Goal: Information Seeking & Learning: Learn about a topic

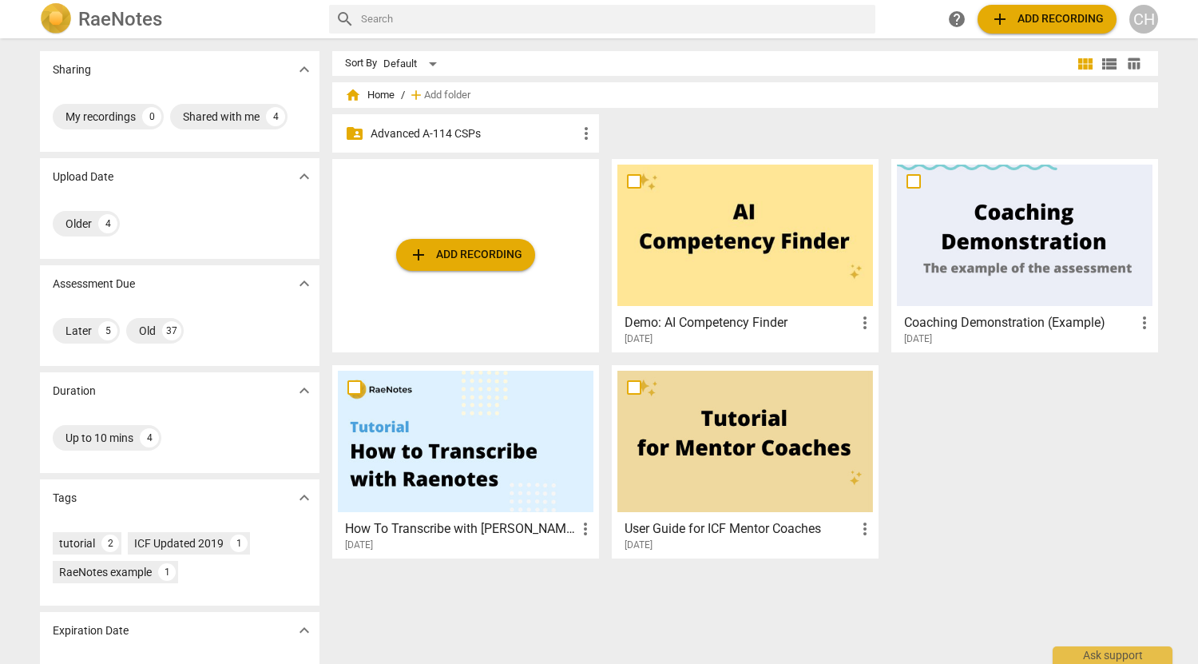
click at [515, 129] on p "Advanced A-114 CSPs" at bounding box center [474, 133] width 206 height 17
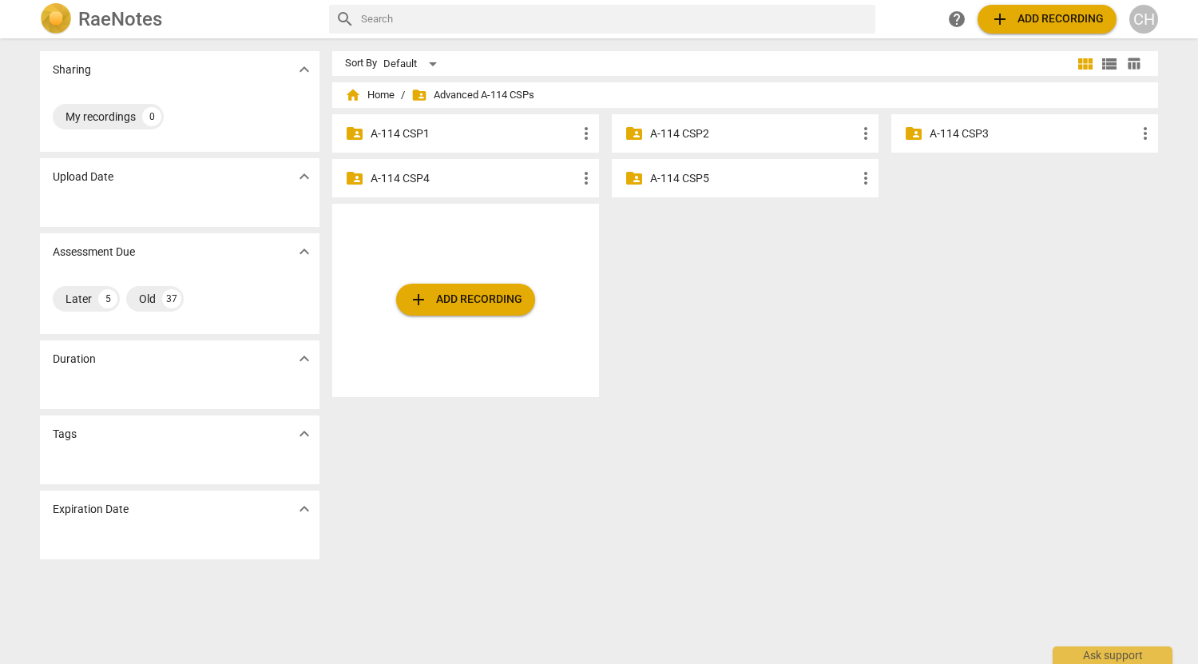
click at [1002, 131] on p "A-114 CSP3" at bounding box center [1033, 133] width 206 height 17
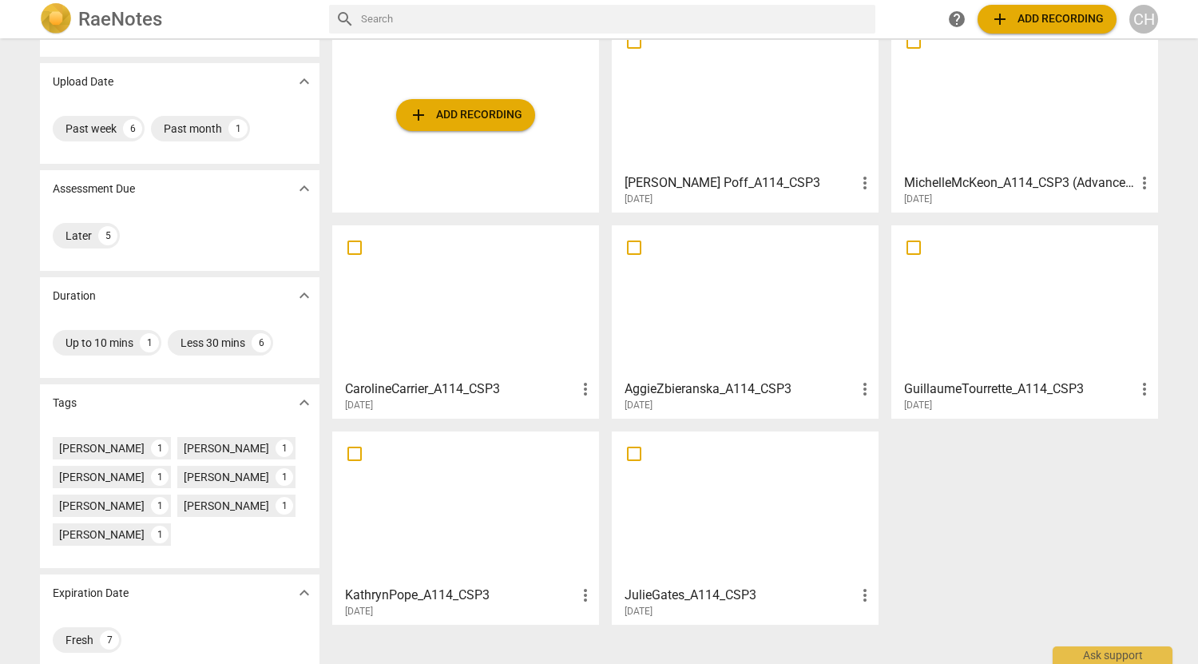
scroll to position [113, 0]
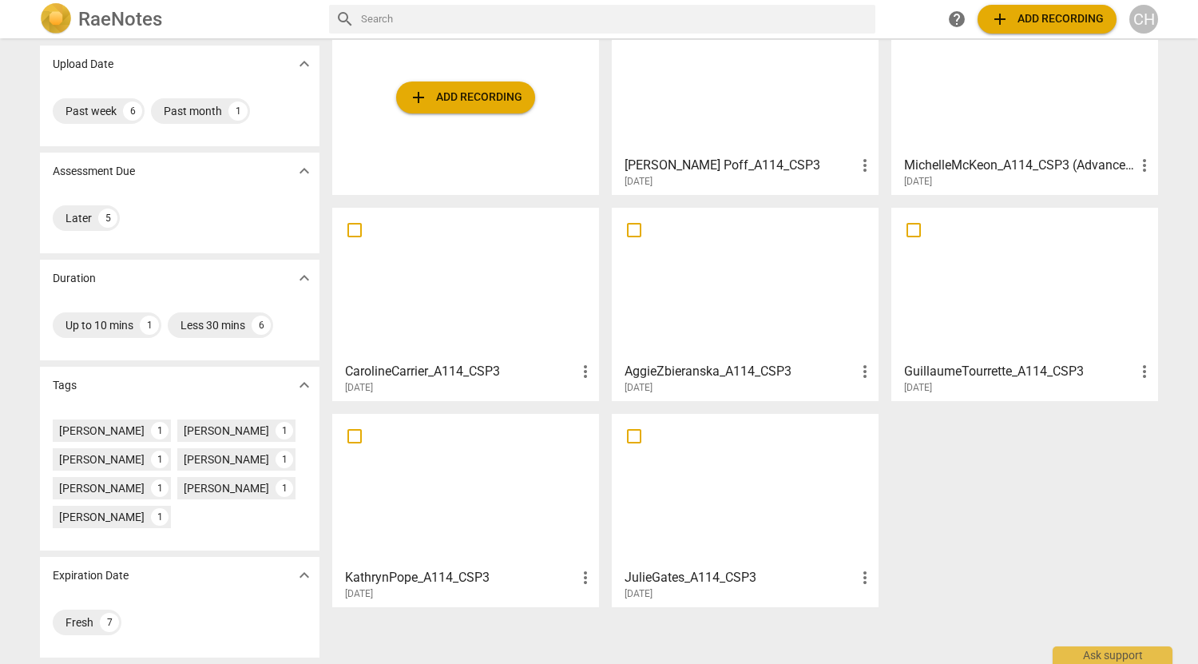
click at [499, 101] on span "add Add recording" at bounding box center [465, 97] width 113 height 19
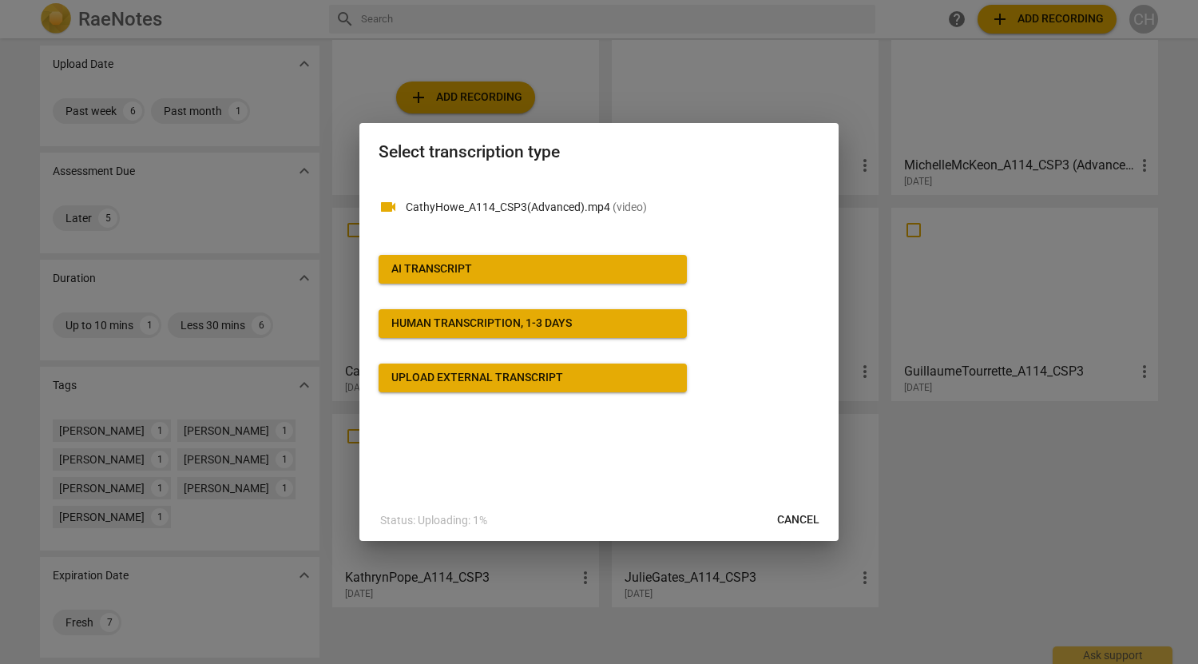
click at [515, 272] on span "AI Transcript" at bounding box center [532, 269] width 283 height 16
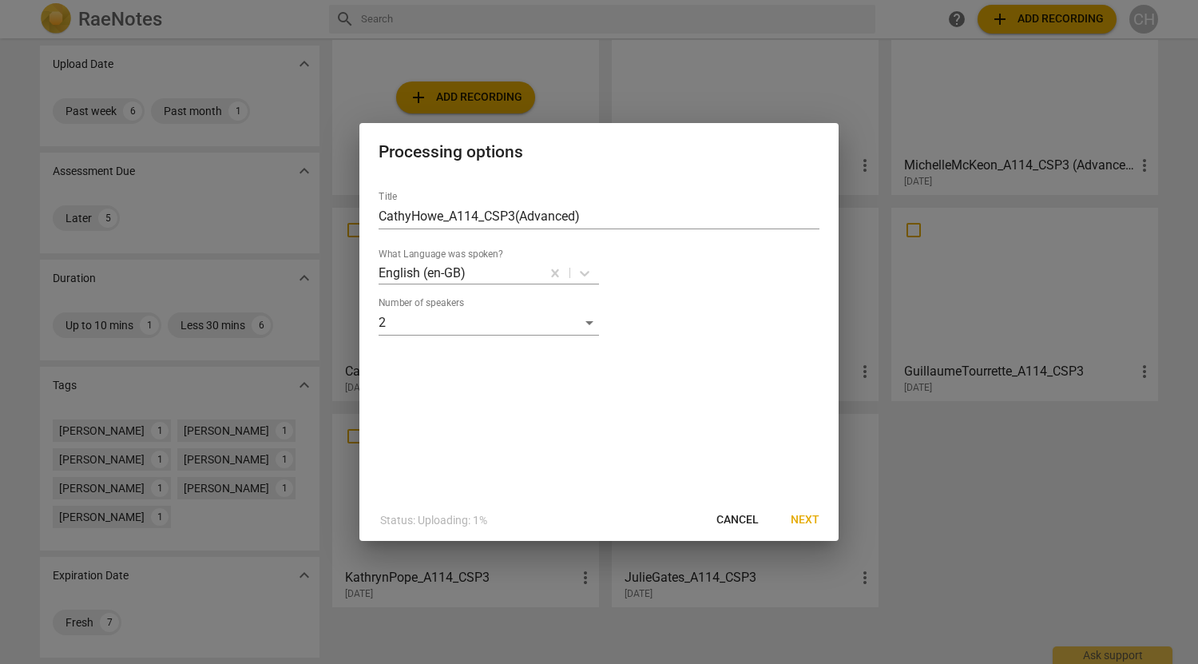
click at [806, 522] on span "Next" at bounding box center [805, 520] width 29 height 16
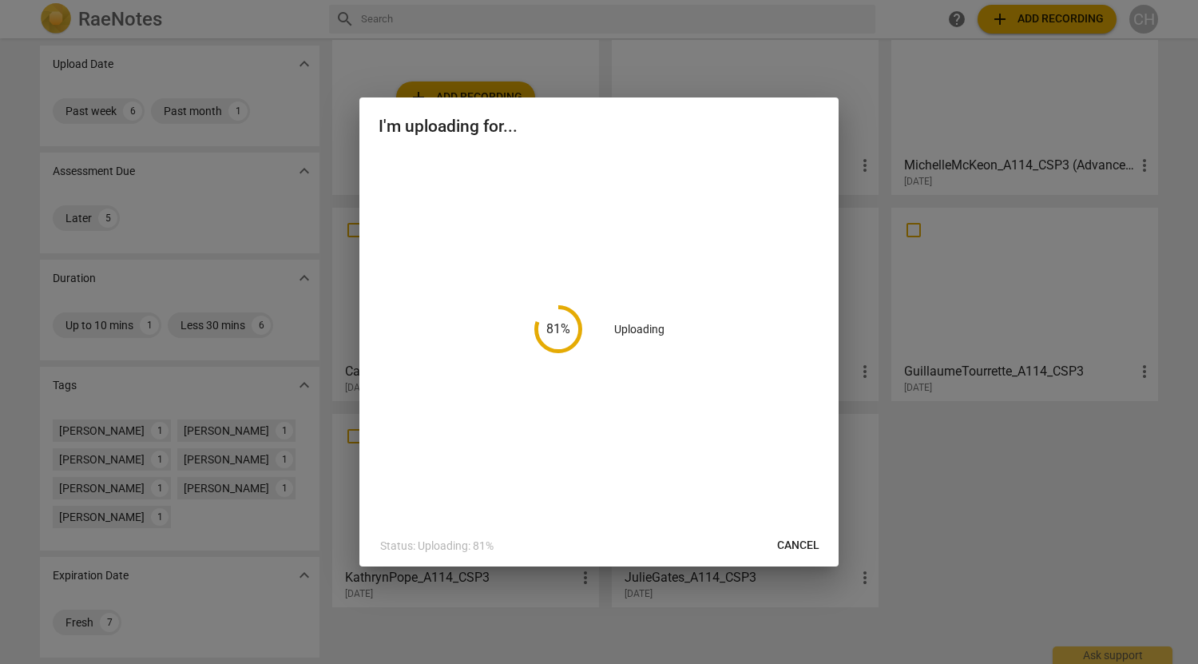
click at [1067, 512] on div at bounding box center [599, 332] width 1198 height 664
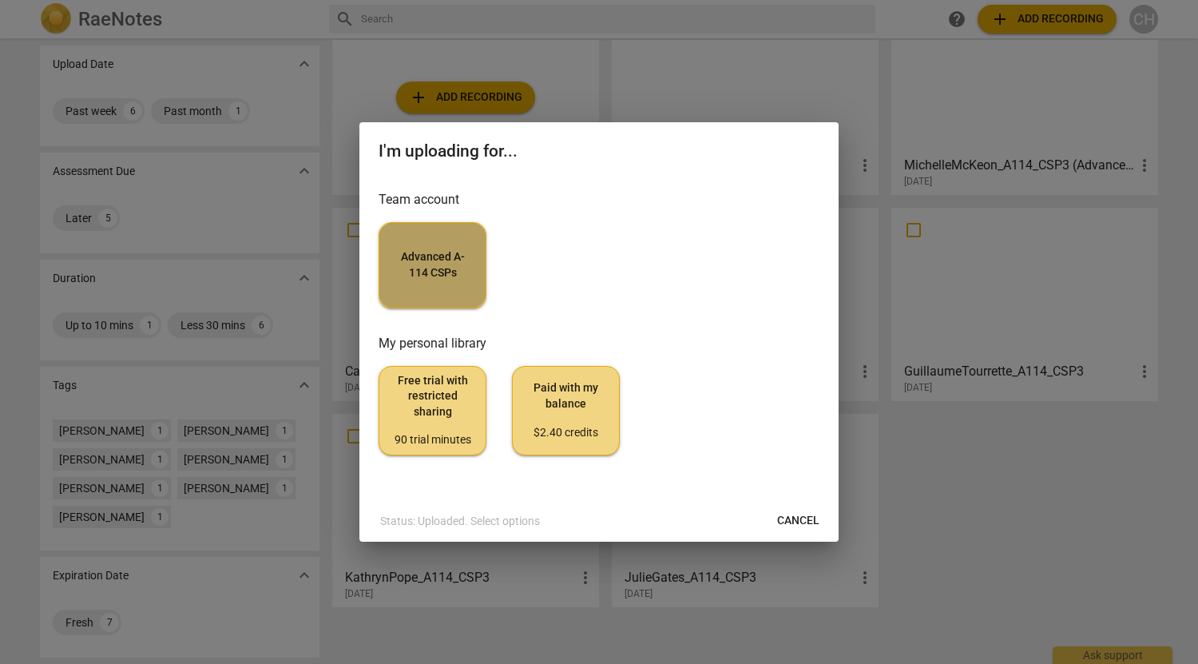
click at [414, 295] on button "Advanced A-114 CSPs" at bounding box center [433, 265] width 108 height 86
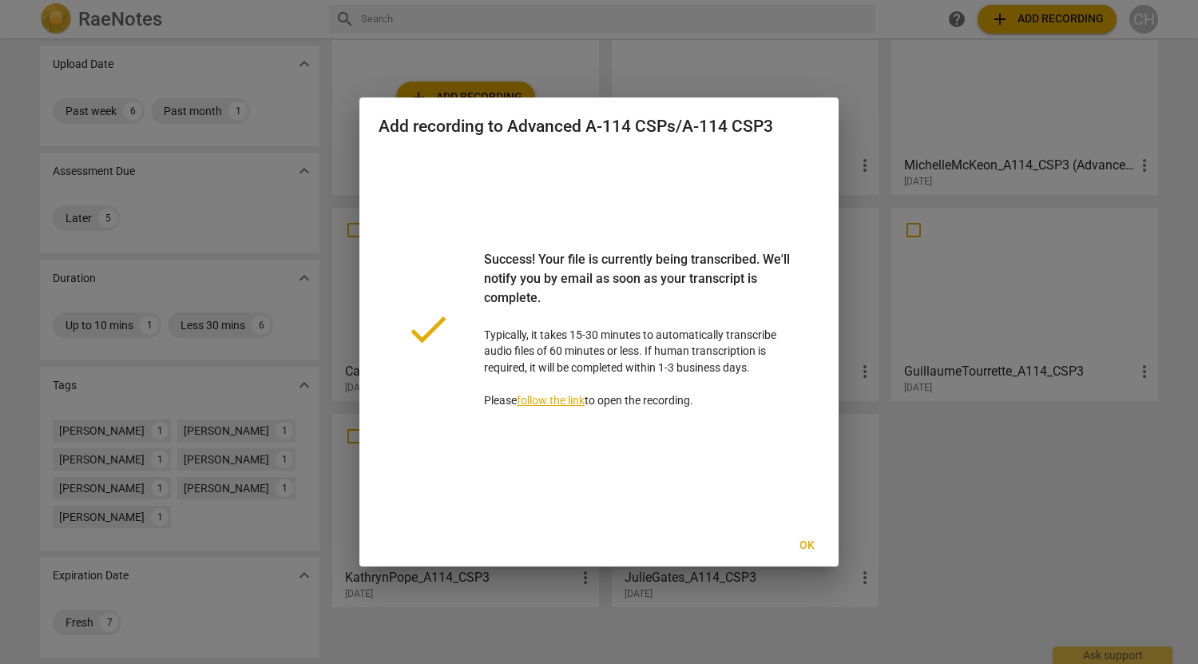
click at [807, 543] on span "Ok" at bounding box center [807, 545] width 26 height 16
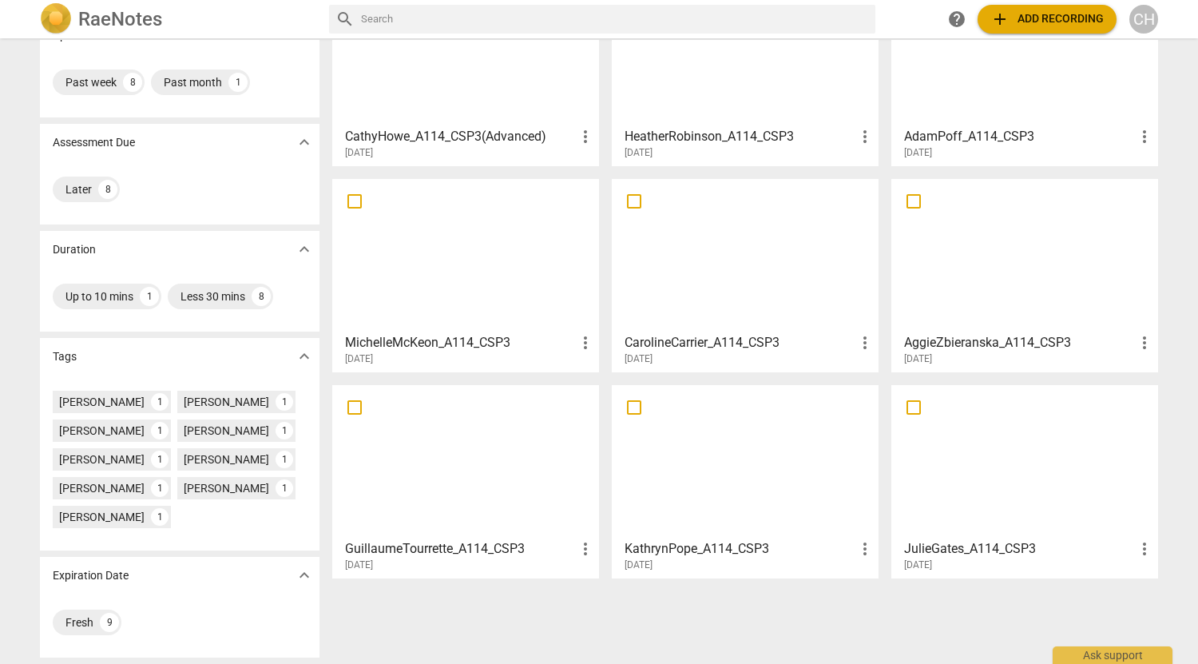
scroll to position [0, 0]
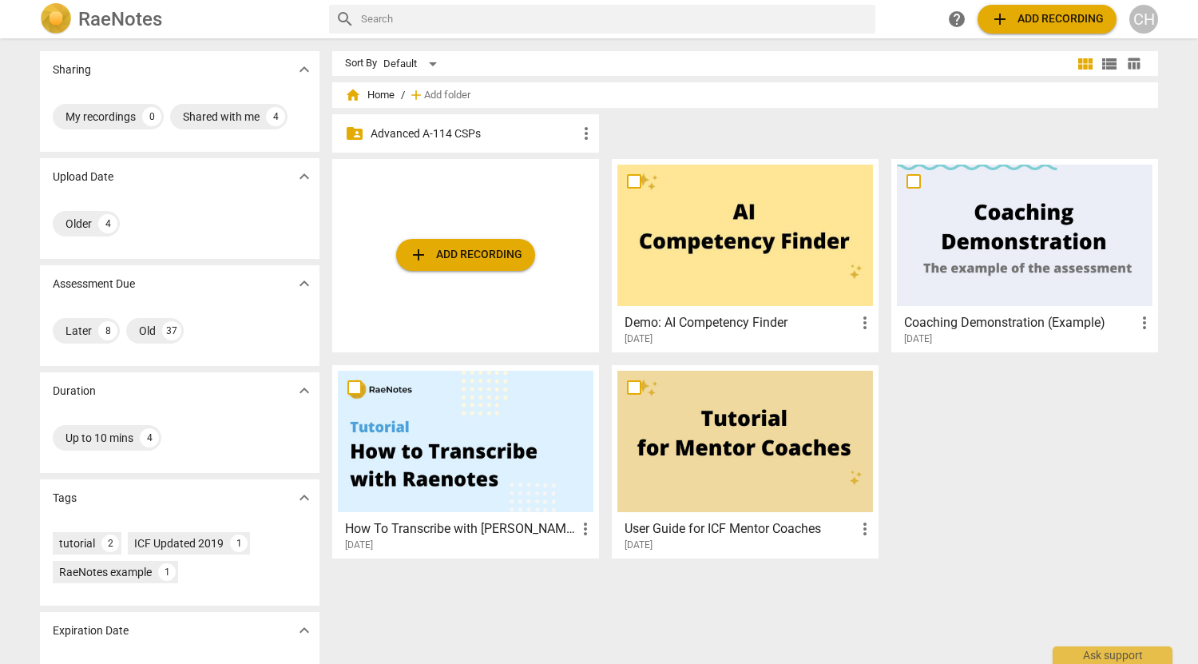
click at [470, 130] on p "Advanced A-114 CSPs" at bounding box center [474, 133] width 206 height 17
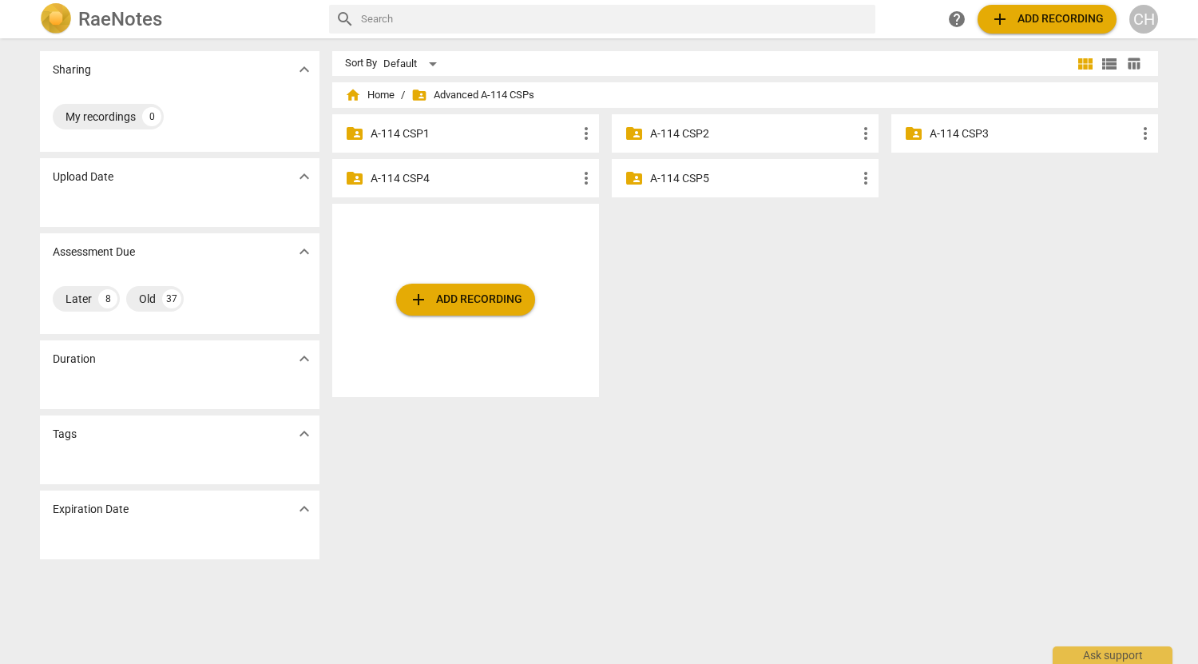
click at [930, 138] on p "A-114 CSP3" at bounding box center [1033, 133] width 206 height 17
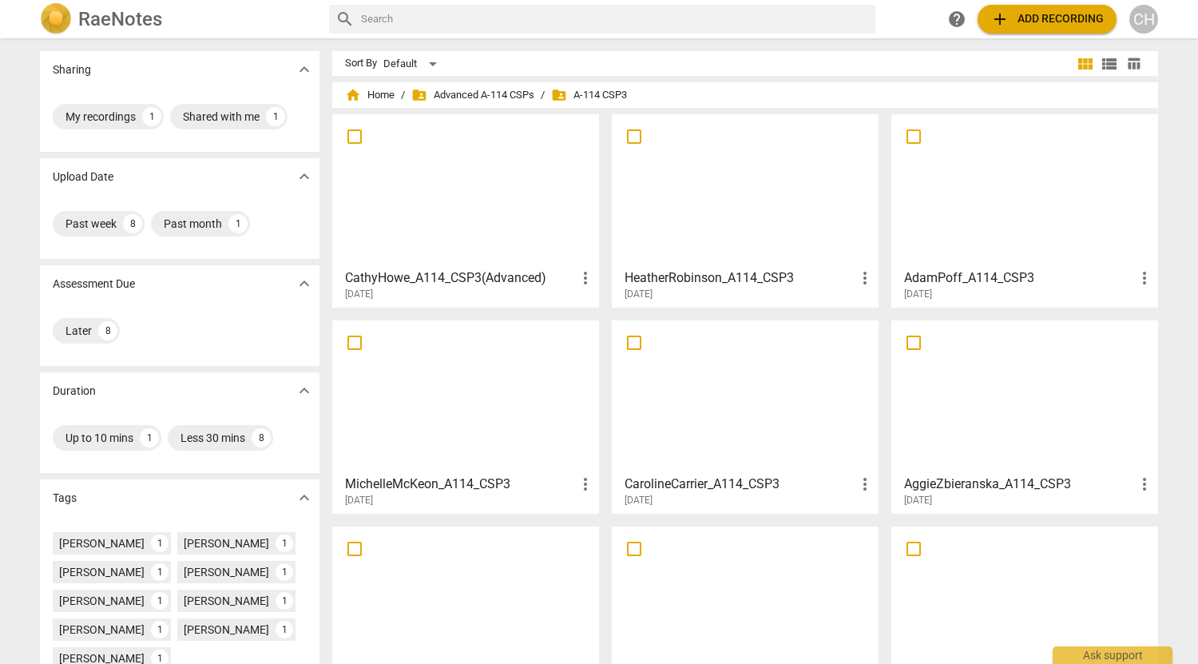
click at [701, 275] on h3 "HeatherRobinson_A114_CSP3" at bounding box center [740, 277] width 231 height 19
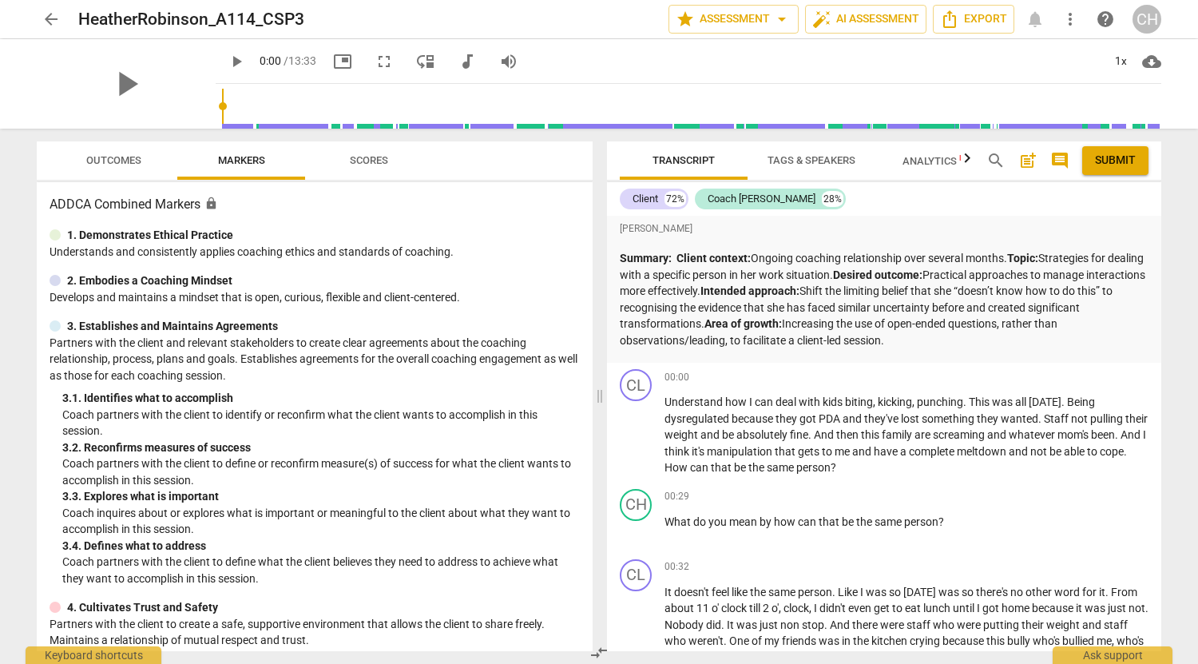
click at [944, 165] on span "Analytics New" at bounding box center [939, 161] width 74 height 12
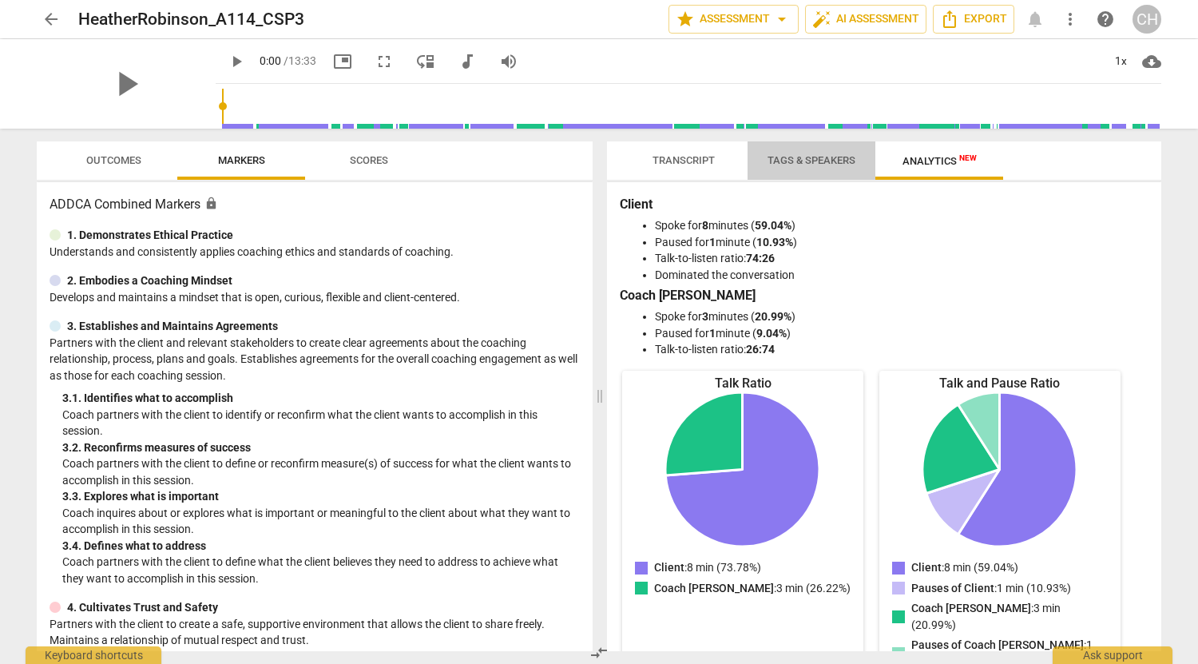
click at [815, 161] on span "Tags & Speakers" at bounding box center [811, 160] width 88 height 12
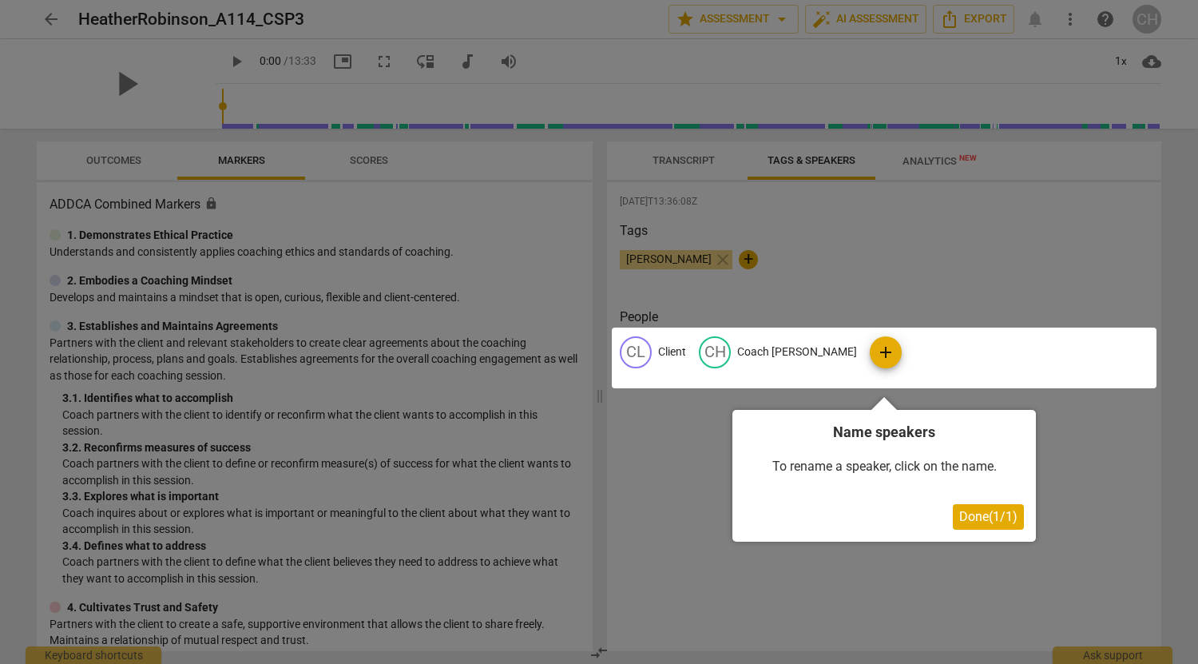
click at [688, 157] on div at bounding box center [599, 332] width 1198 height 664
click at [117, 161] on div at bounding box center [599, 332] width 1198 height 664
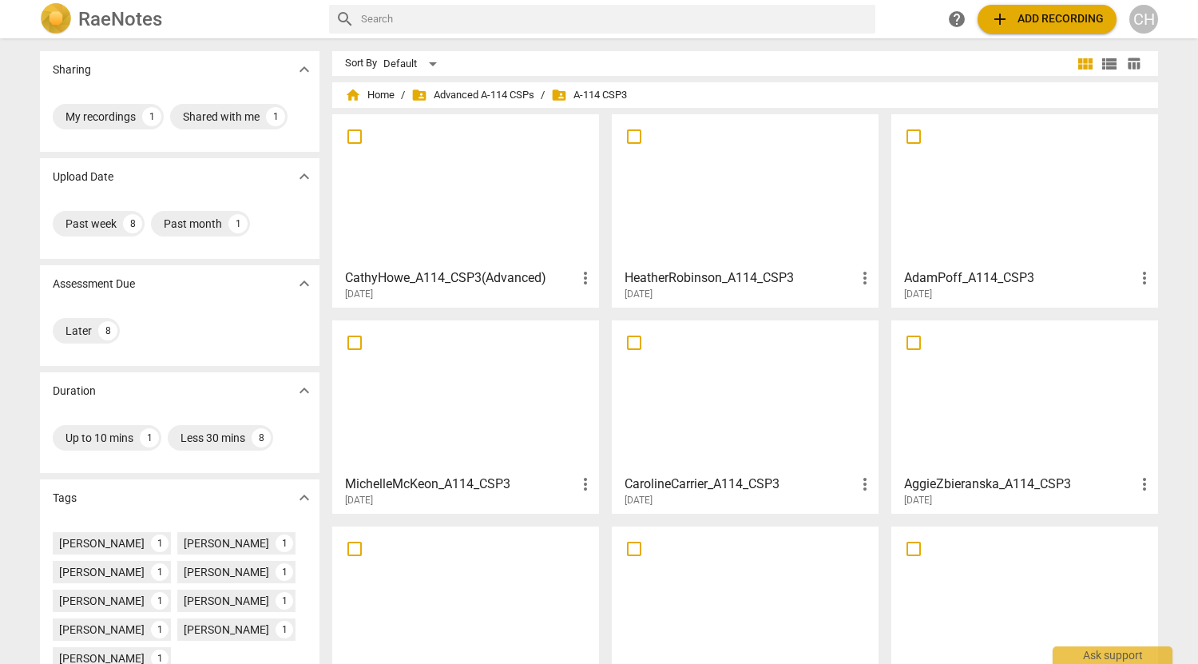
click at [487, 196] on div at bounding box center [466, 190] width 256 height 141
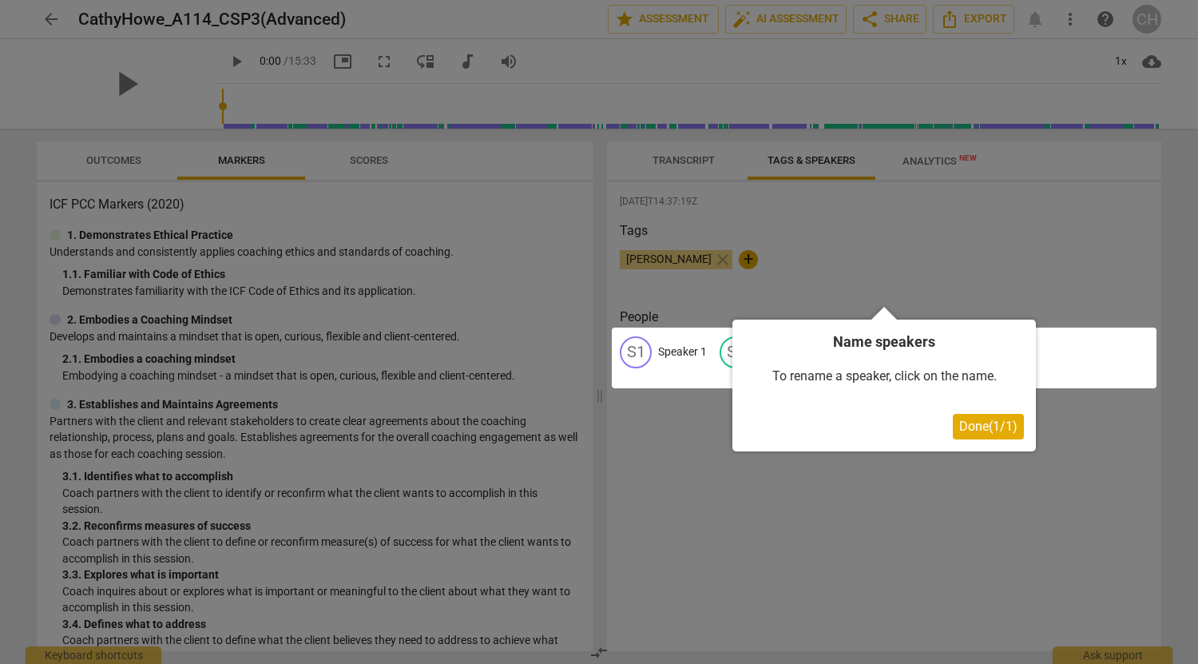
click at [978, 423] on span "Done ( 1 / 1 )" at bounding box center [988, 425] width 58 height 15
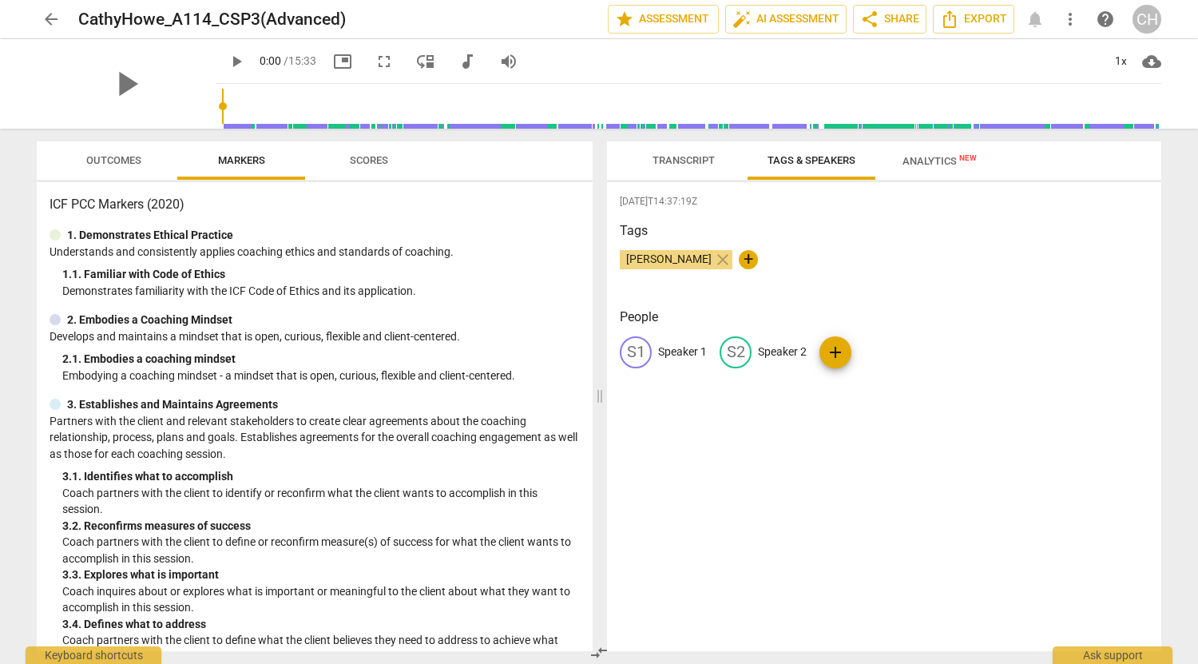
click at [935, 162] on span "Analytics New" at bounding box center [939, 161] width 74 height 12
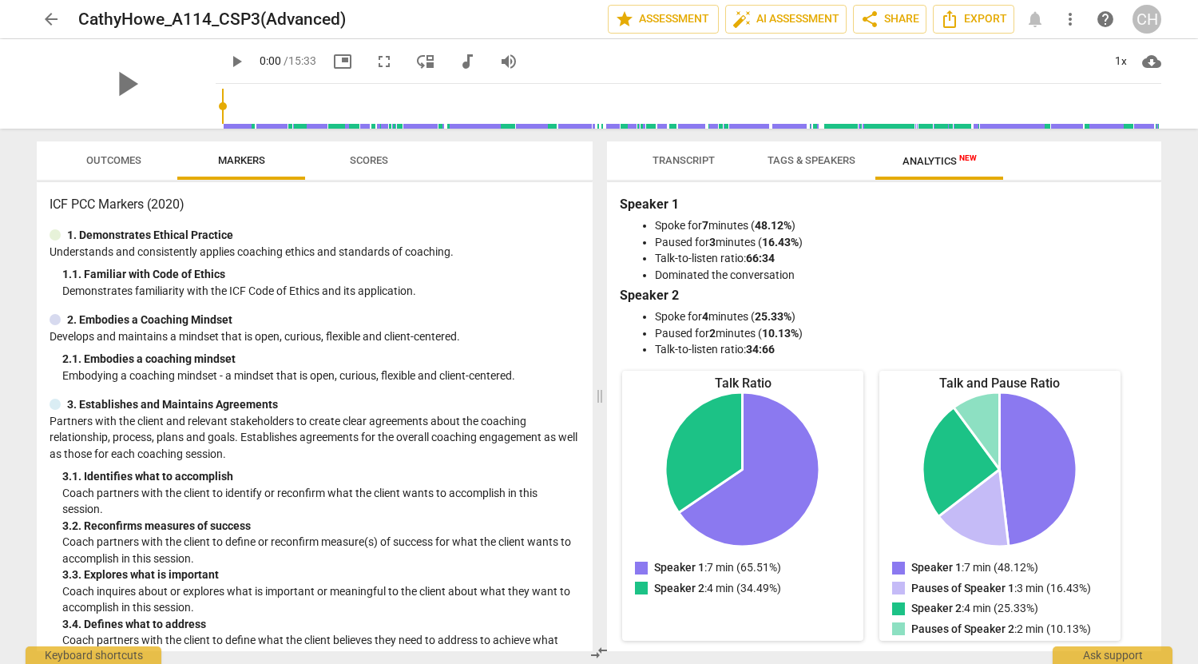
click at [51, 19] on span "arrow_back" at bounding box center [51, 19] width 19 height 19
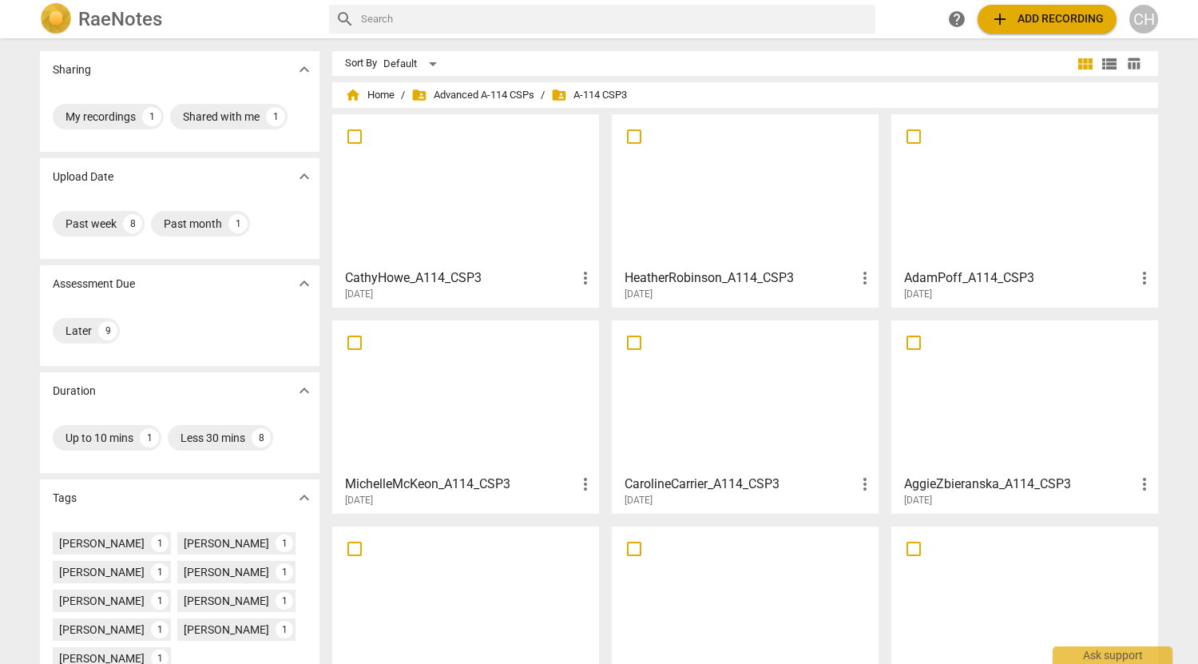
click at [502, 188] on div at bounding box center [466, 190] width 256 height 141
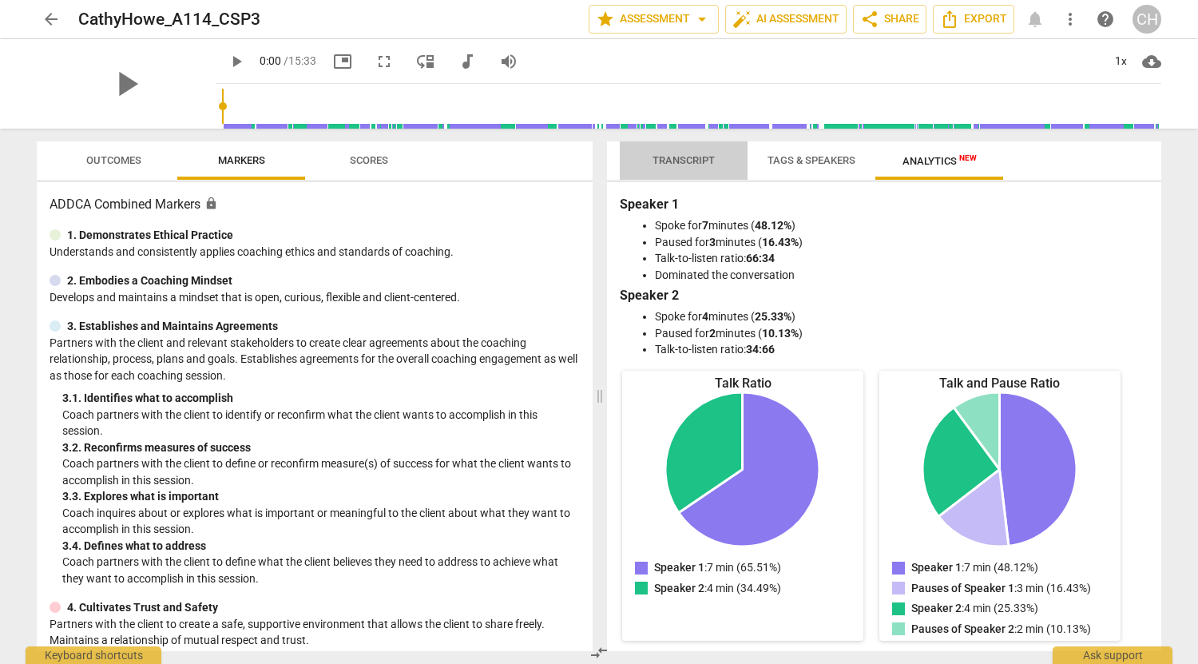
click at [681, 165] on span "Transcript" at bounding box center [683, 160] width 62 height 12
